Goal: Check status: Check status

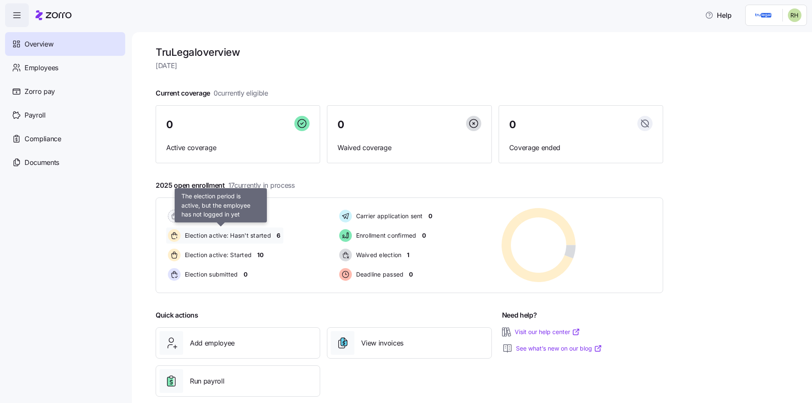
click at [262, 239] on span "Election active: Hasn't started" at bounding box center [226, 235] width 89 height 8
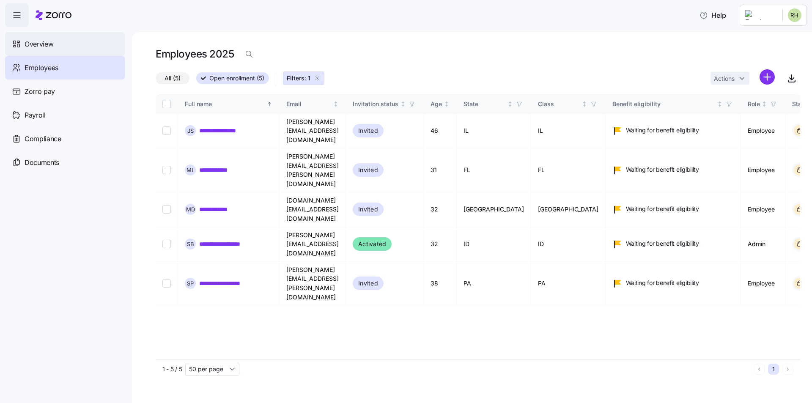
click at [58, 44] on div "Overview" at bounding box center [65, 44] width 120 height 24
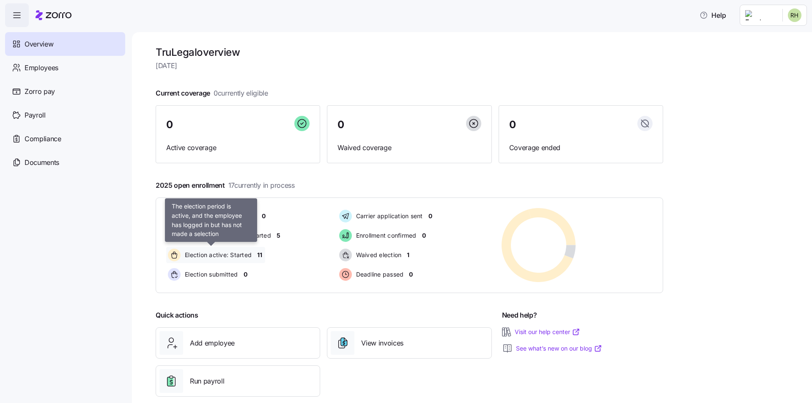
click at [217, 256] on span "Election active: Started" at bounding box center [216, 255] width 69 height 8
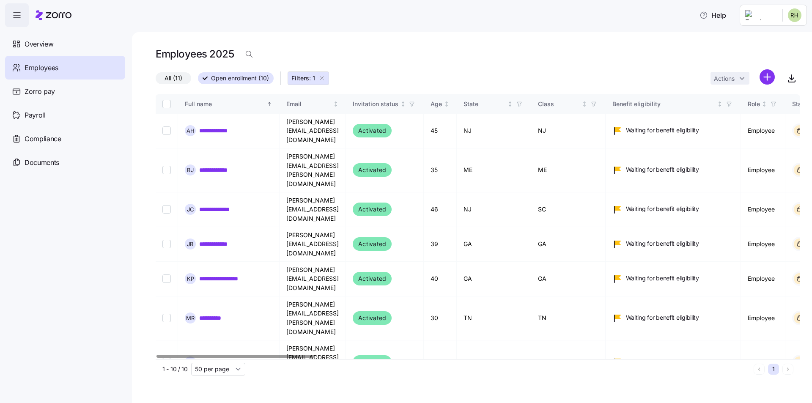
click at [156, 356] on div at bounding box center [478, 356] width 645 height 5
